Goal: Share content: Share content

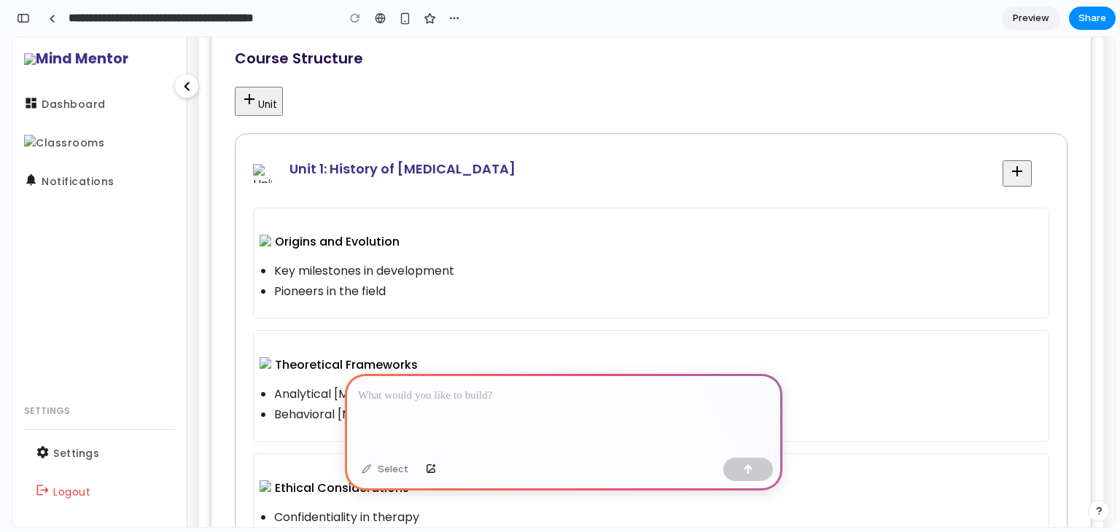
scroll to position [306, 0]
click at [506, 392] on p at bounding box center [563, 396] width 411 height 18
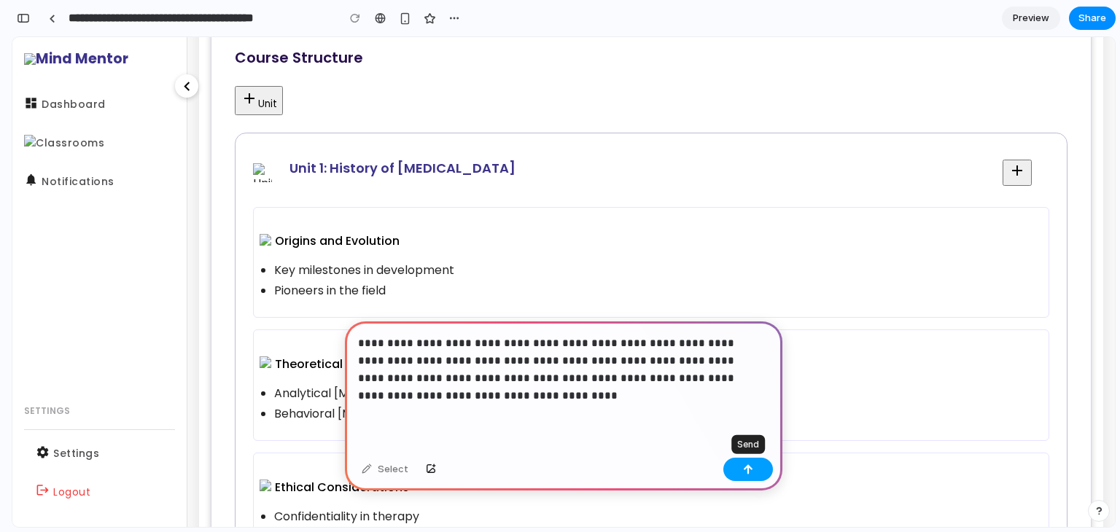
click at [743, 471] on button "button" at bounding box center [749, 469] width 50 height 23
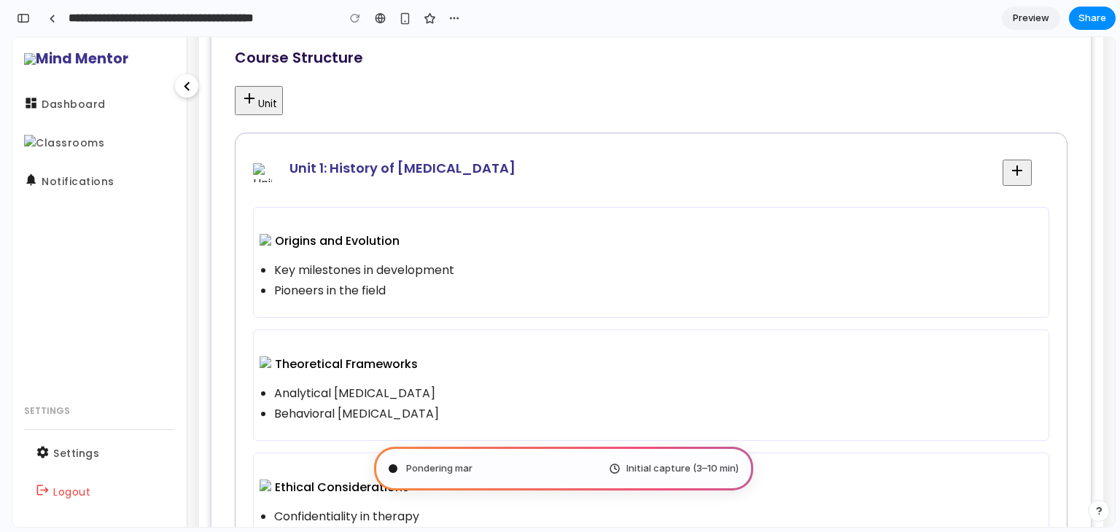
type input "**********"
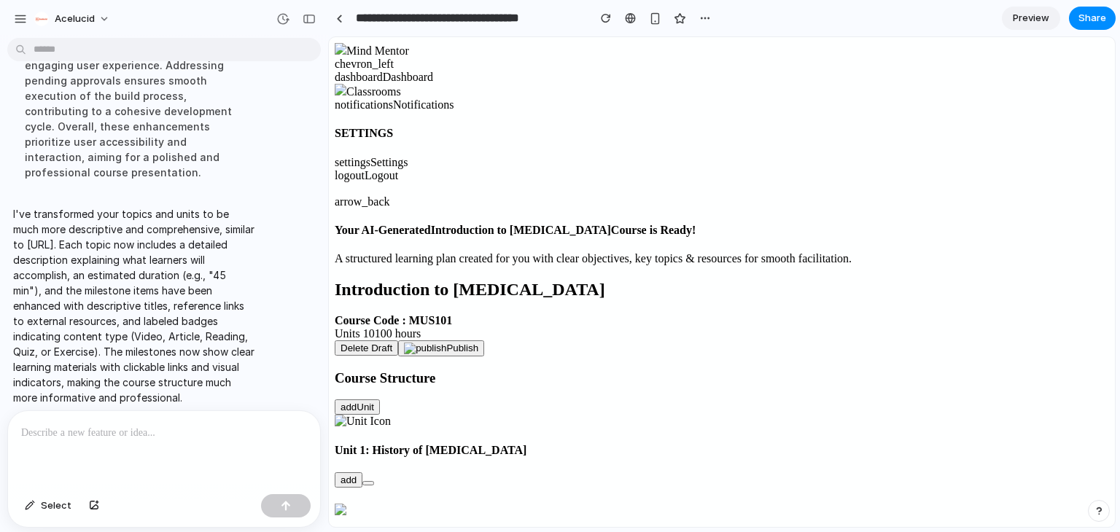
scroll to position [294, 0]
click at [228, 425] on p at bounding box center [164, 434] width 286 height 18
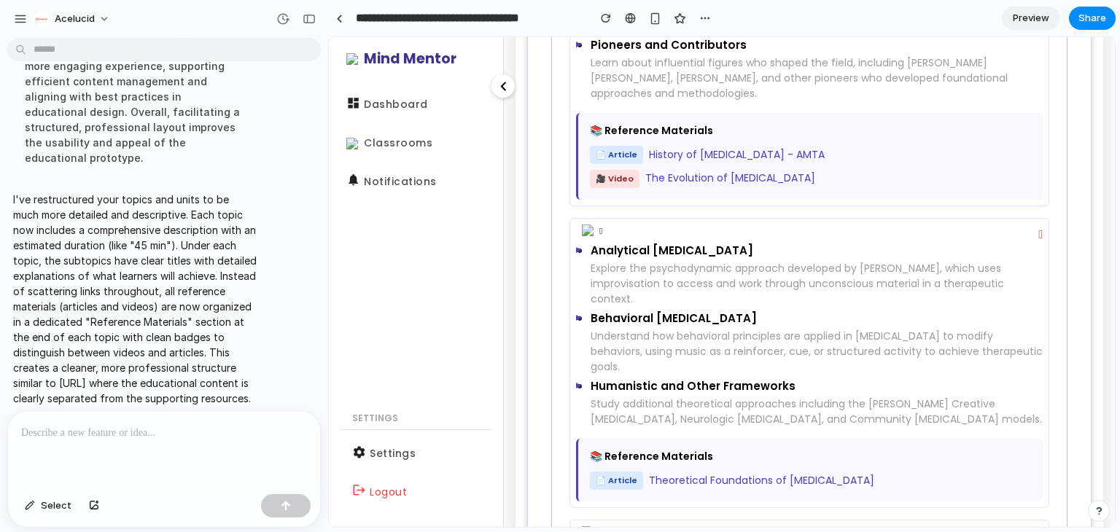
scroll to position [537, 0]
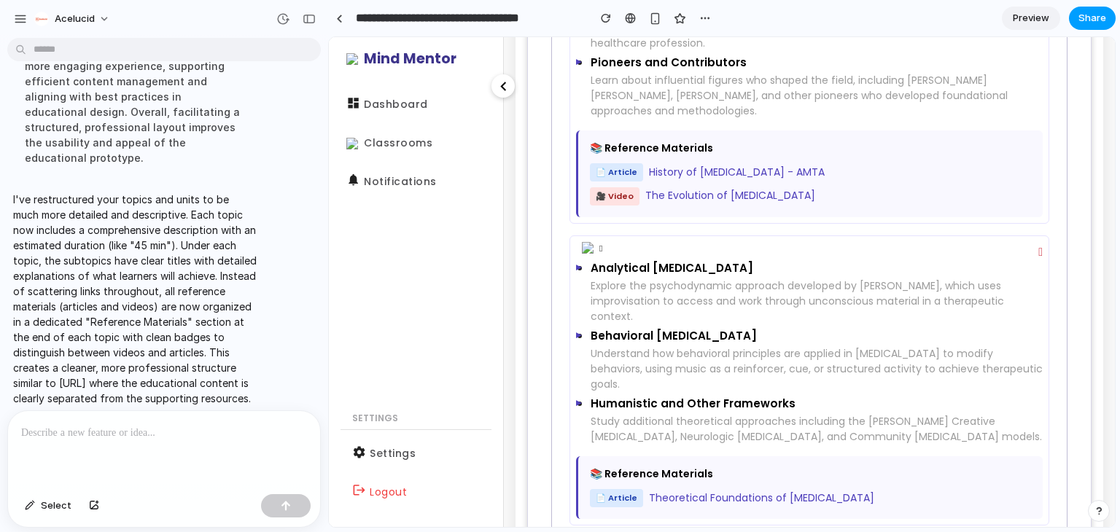
click at [1102, 21] on span "Share" at bounding box center [1093, 18] width 28 height 15
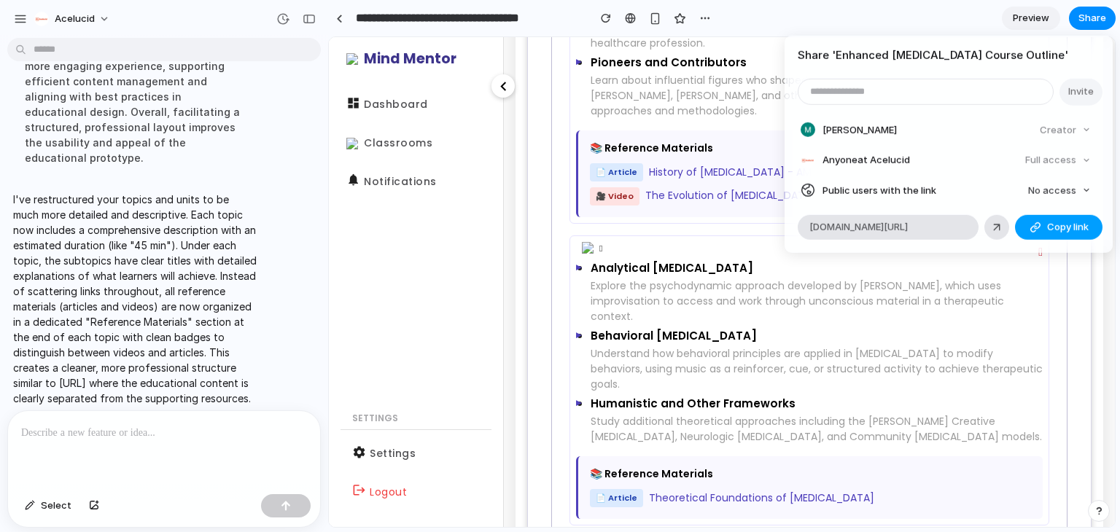
click at [1065, 221] on span "Copy link" at bounding box center [1068, 227] width 42 height 15
